Goal: Task Accomplishment & Management: Complete application form

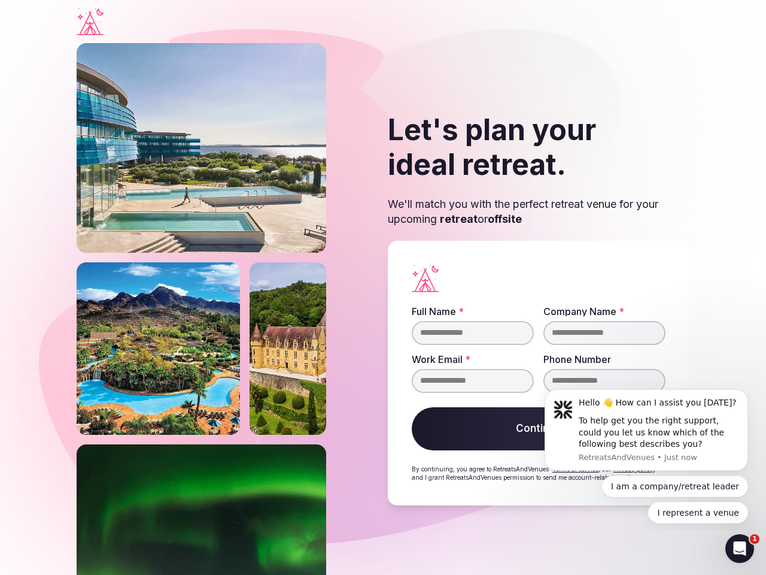
click at [383, 287] on div "Let's plan your ideal retreat. We'll match you with the perfect retreat venue f…" at bounding box center [383, 309] width 613 height 532
click at [647, 430] on div "To help get you the right support, could you let us know which of the following…" at bounding box center [659, 432] width 160 height 35
click at [751, 393] on section "Let's plan your ideal retreat. We'll match you with the perfect retreat venue f…" at bounding box center [383, 309] width 766 height 532
click at [689, 486] on div "Full Name * Company Name * Work Email * Phone Number Continue By continuing, yo…" at bounding box center [539, 373] width 302 height 265
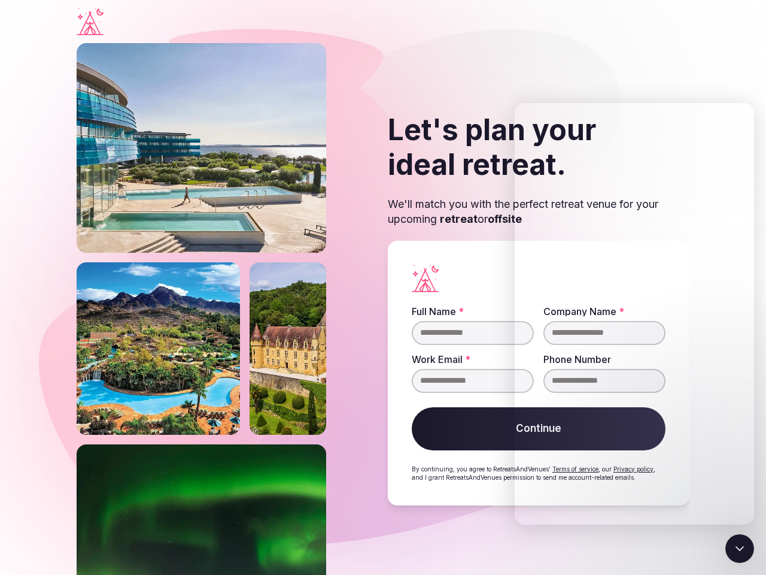
click at [740, 549] on icon "Close Intercom Messenger" at bounding box center [740, 548] width 14 height 14
